Goal: Transaction & Acquisition: Purchase product/service

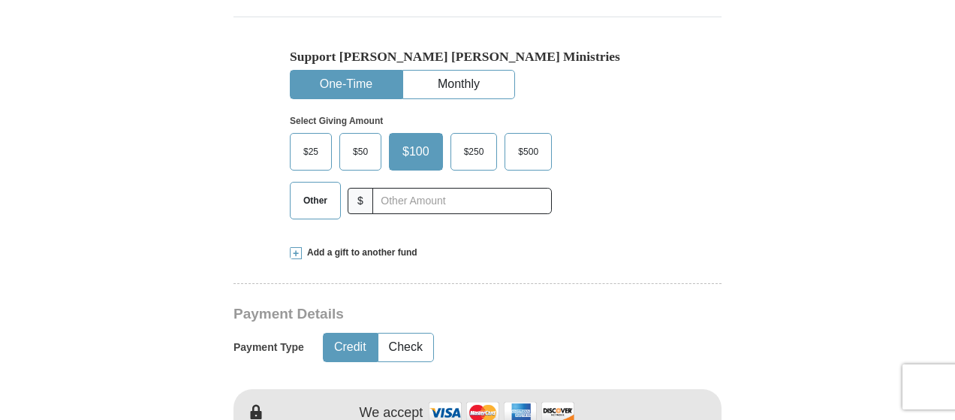
scroll to position [526, 0]
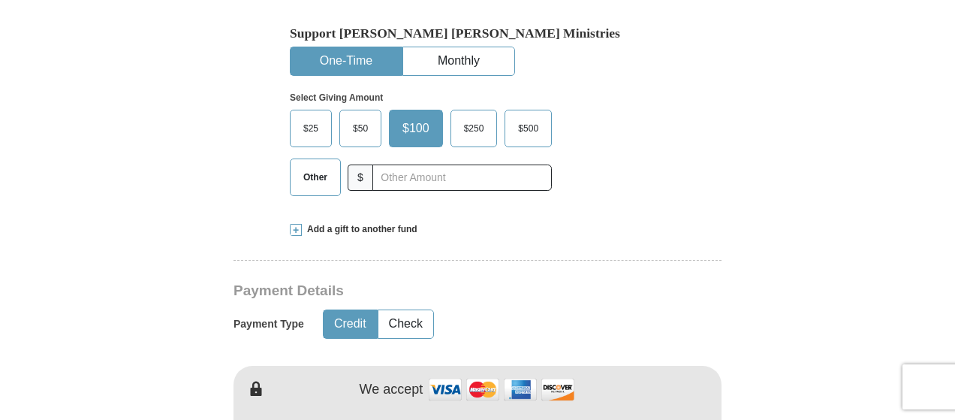
click at [314, 166] on span "Other" at bounding box center [315, 177] width 39 height 23
click at [0, 0] on input "Other" at bounding box center [0, 0] width 0 height 0
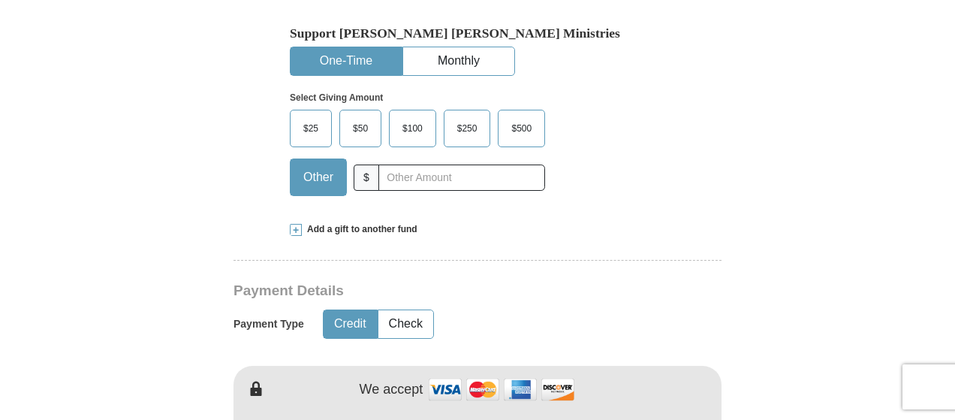
click at [366, 223] on span "Add a gift to another fund" at bounding box center [360, 229] width 116 height 13
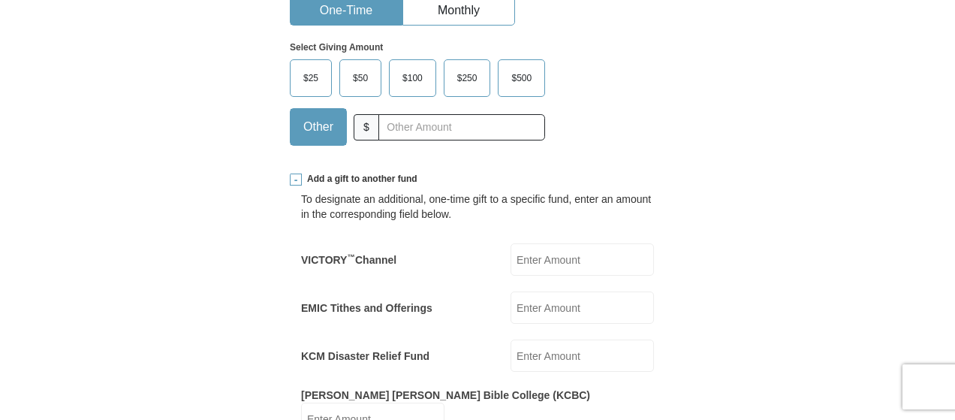
scroll to position [601, 0]
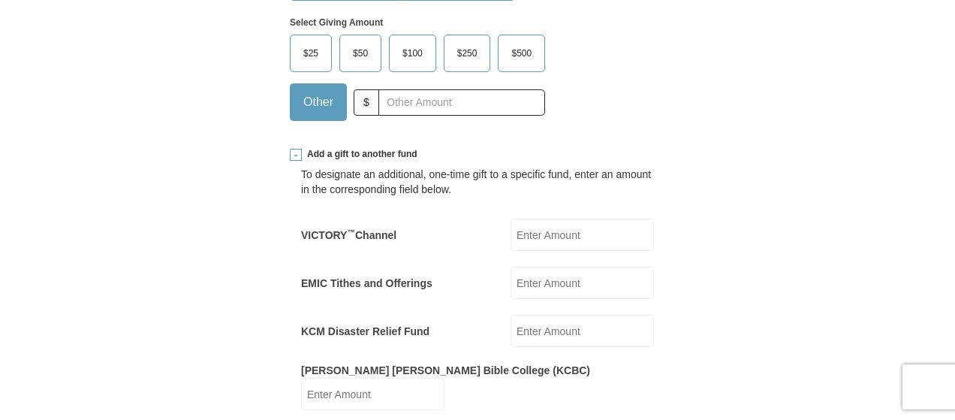
click at [522, 218] on input "VICTORY ™ Channel" at bounding box center [582, 234] width 143 height 32
type input "25.00"
click at [438, 363] on label "[PERSON_NAME] [PERSON_NAME] Bible College (KCBC)" at bounding box center [445, 370] width 289 height 15
click at [438, 378] on input "[PERSON_NAME] [PERSON_NAME] Bible College (KCBC)" at bounding box center [372, 394] width 143 height 32
type input "25"
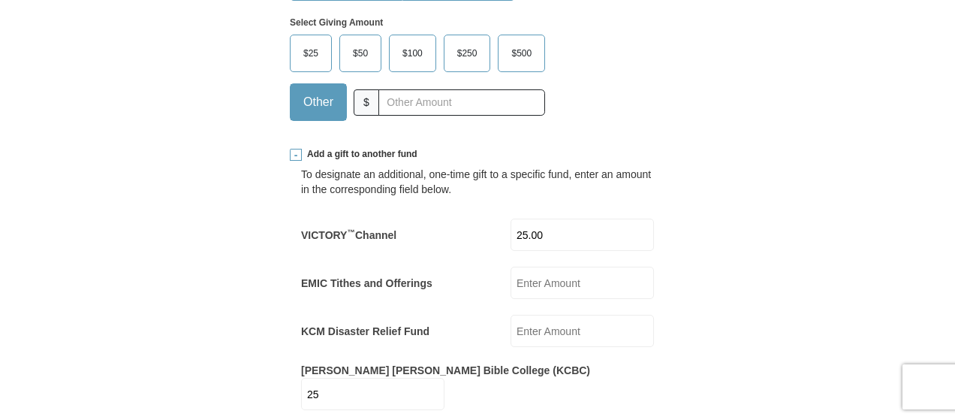
type button "Credit"
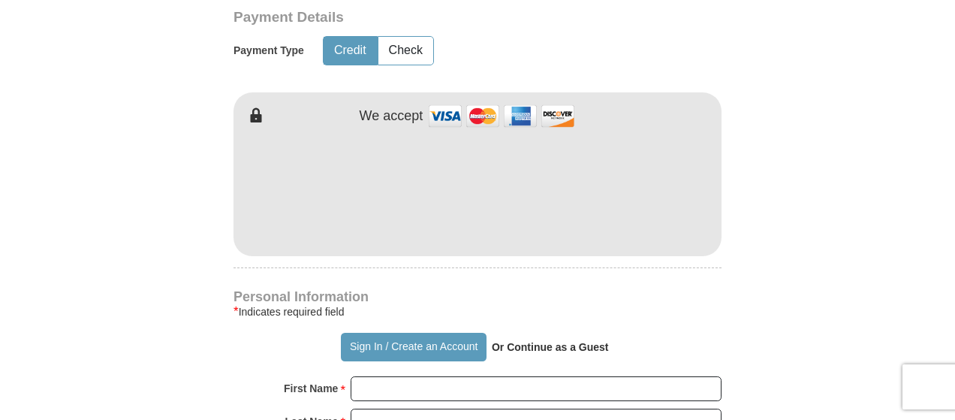
scroll to position [1139, 0]
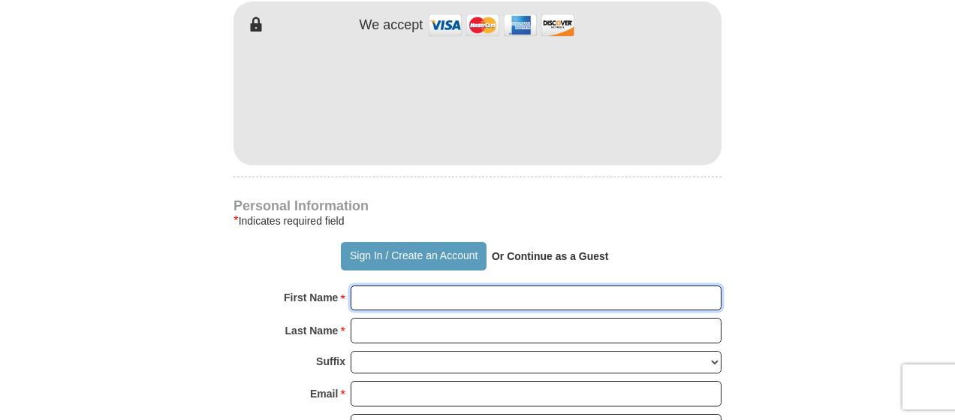
click at [386, 285] on input "First Name *" at bounding box center [536, 298] width 371 height 26
type input "[PERSON_NAME]"
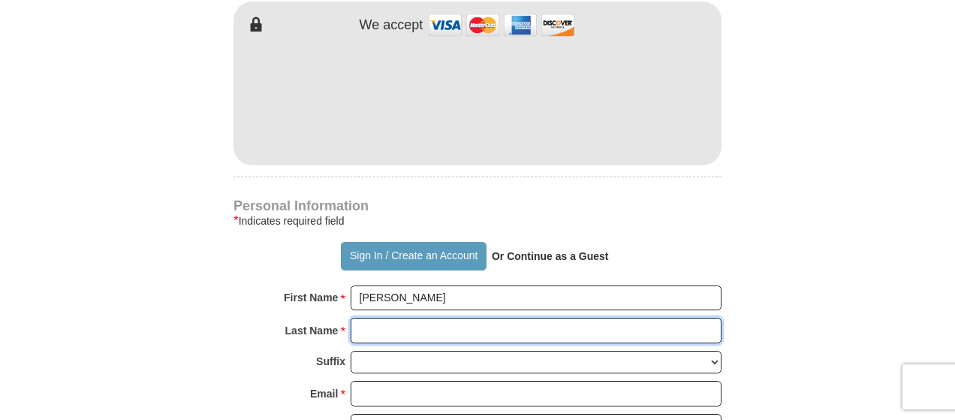
click at [435, 318] on input "Last Name *" at bounding box center [536, 331] width 371 height 26
type input "[PERSON_NAME]"
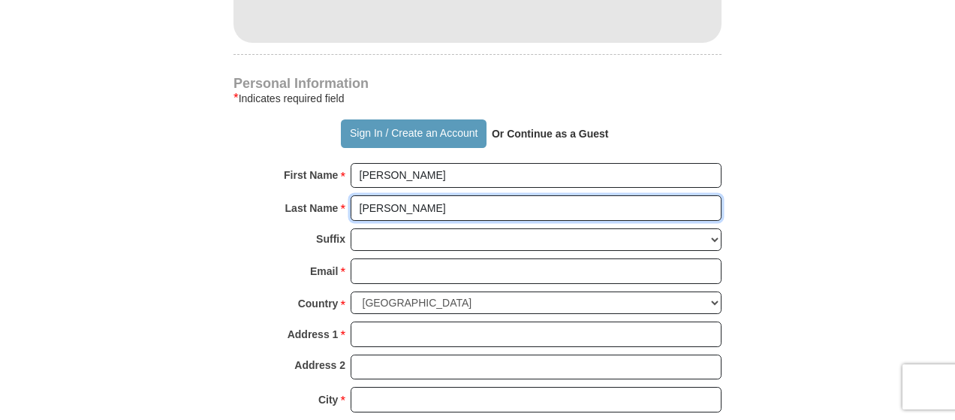
scroll to position [1289, 0]
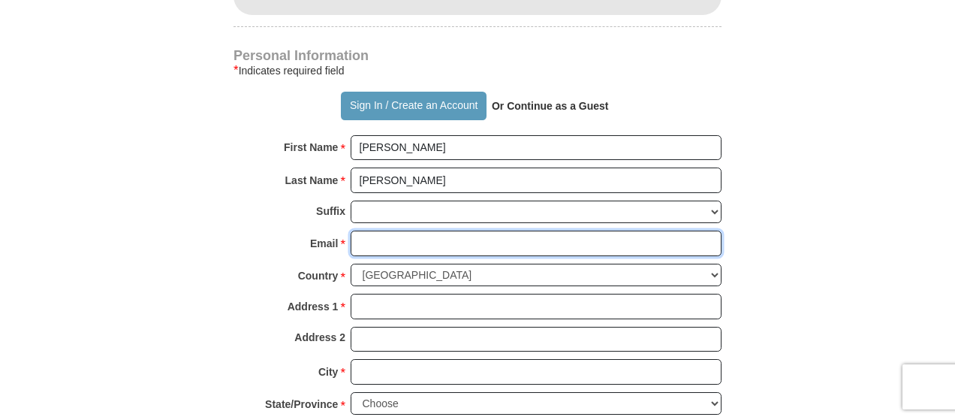
click at [416, 230] on input "Email *" at bounding box center [536, 243] width 371 height 26
type input "[EMAIL_ADDRESS][DOMAIN_NAME]"
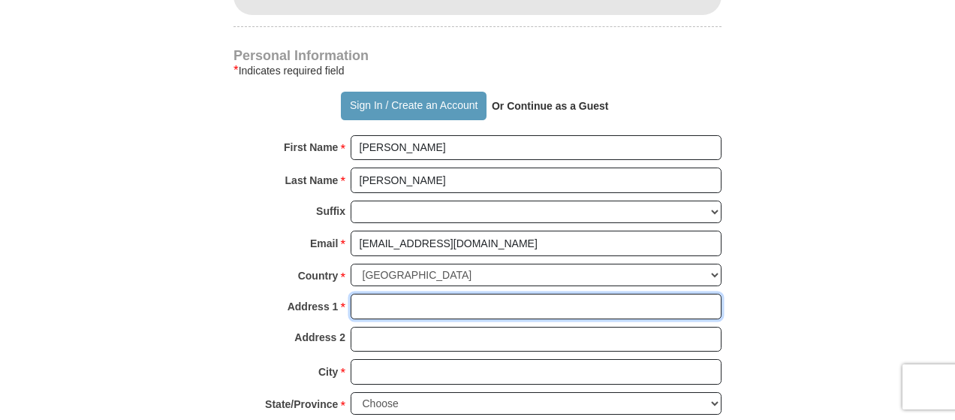
type input "[STREET_ADDRESS]"
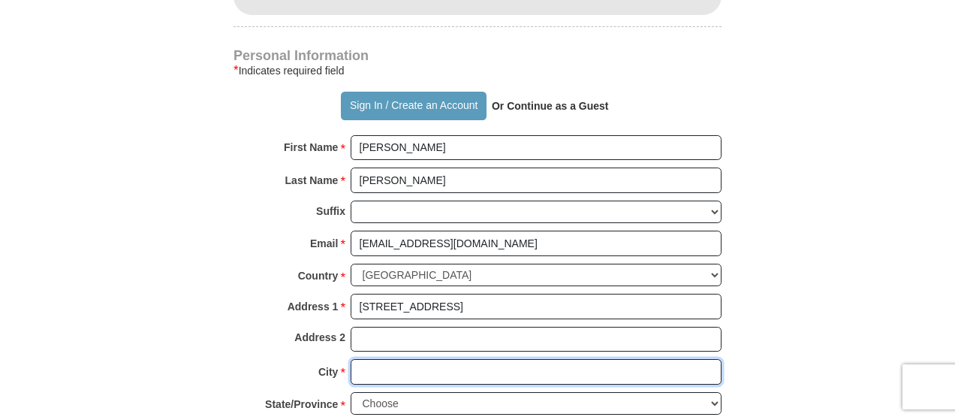
type input "[GEOGRAPHIC_DATA]"
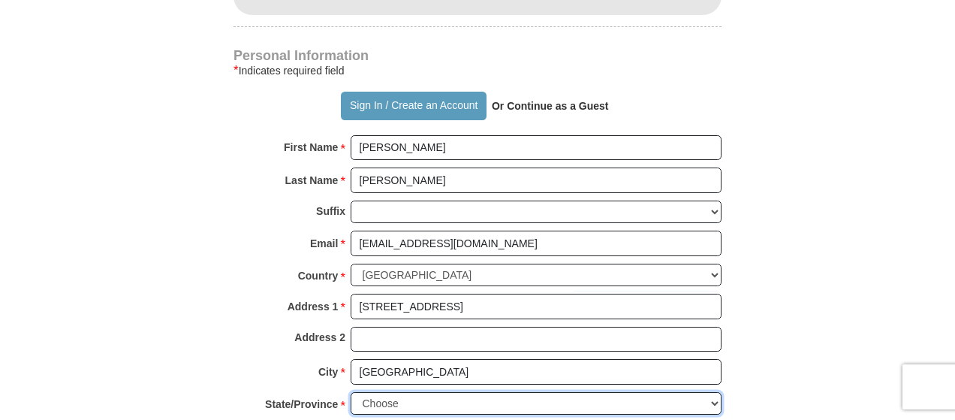
select select "WV"
type input "26101"
type input "3044854253"
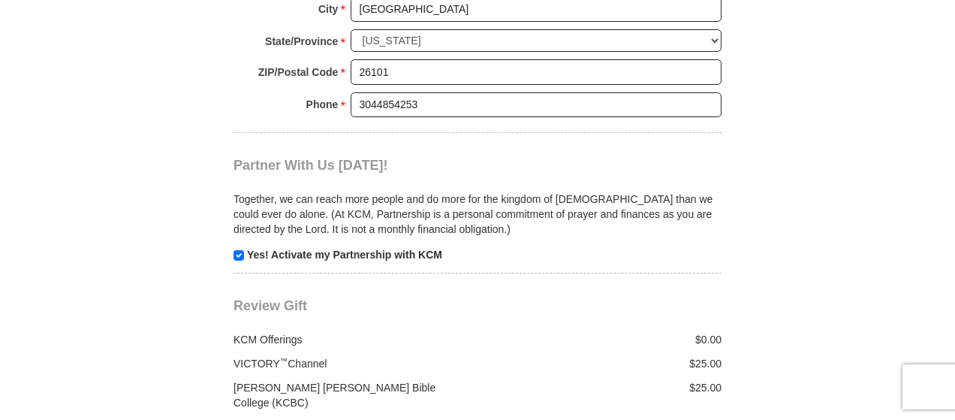
scroll to position [1802, 0]
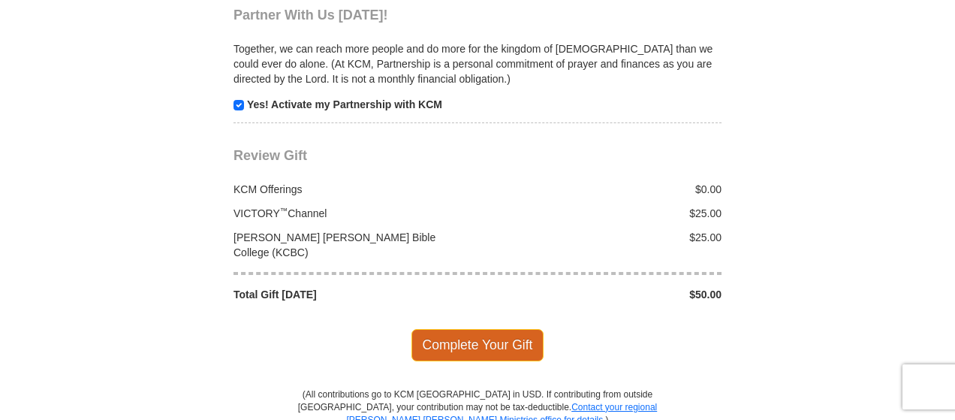
click at [461, 329] on span "Complete Your Gift" at bounding box center [477, 345] width 133 height 32
